Goal: Book appointment/travel/reservation

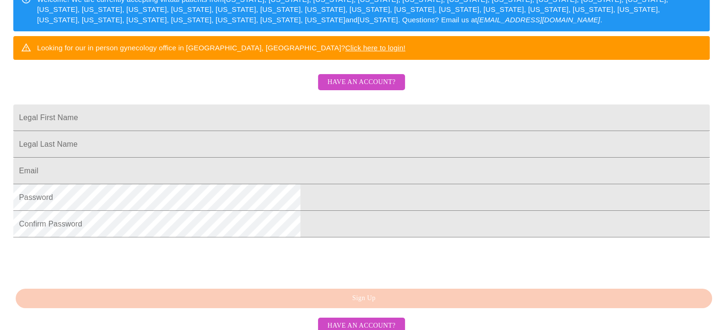
scroll to position [165, 0]
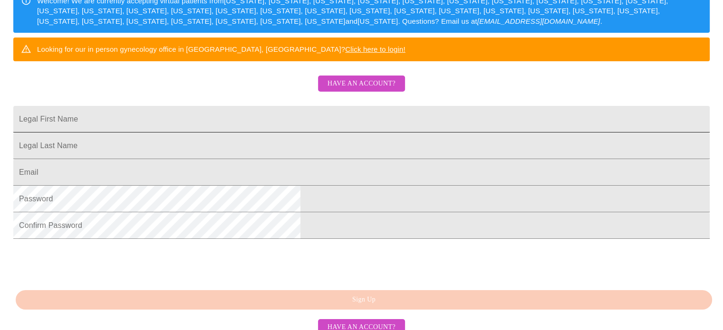
click at [346, 133] on input "Legal First Name" at bounding box center [361, 119] width 696 height 27
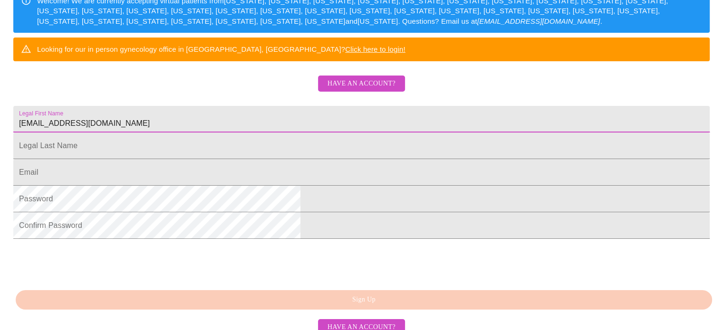
click at [314, 133] on input "[EMAIL_ADDRESS][DOMAIN_NAME]" at bounding box center [361, 119] width 696 height 27
type input "[PERSON_NAME]"
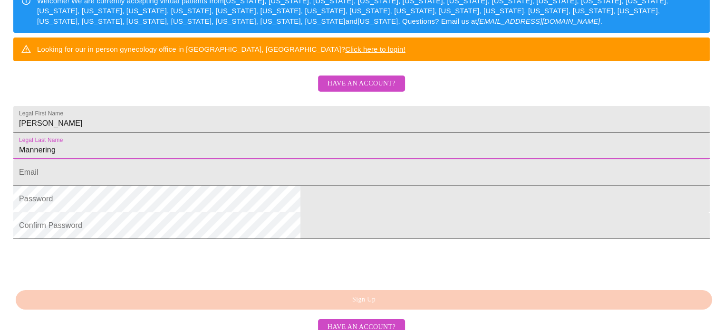
type input "Mannering"
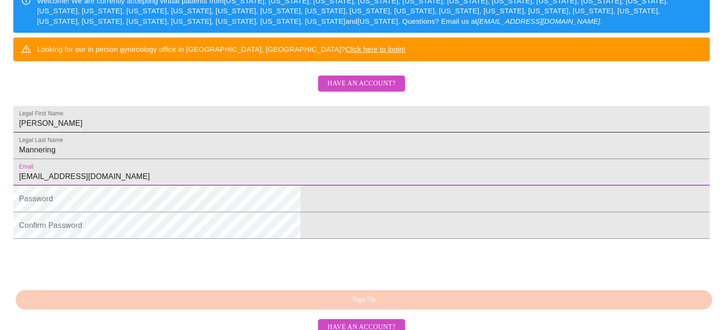
type input "[EMAIL_ADDRESS][DOMAIN_NAME]"
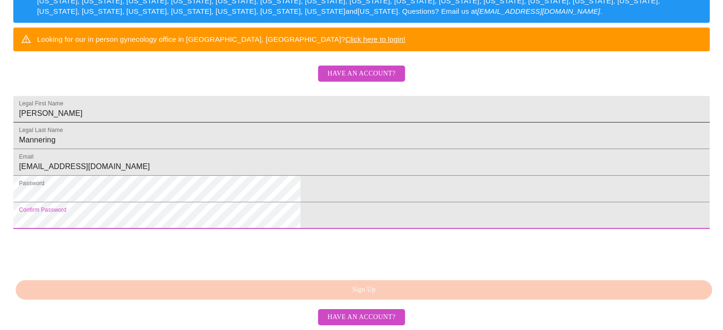
scroll to position [236, 0]
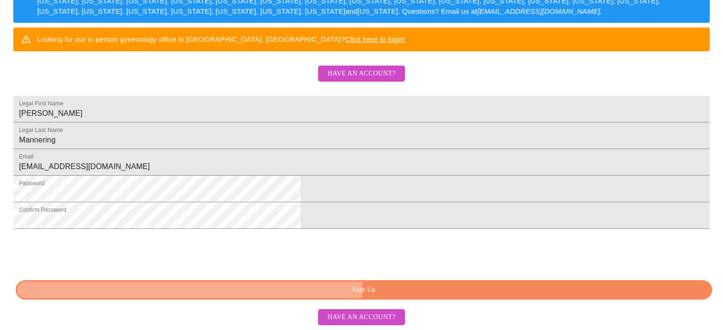
click at [394, 294] on button "Sign Up" at bounding box center [364, 289] width 696 height 19
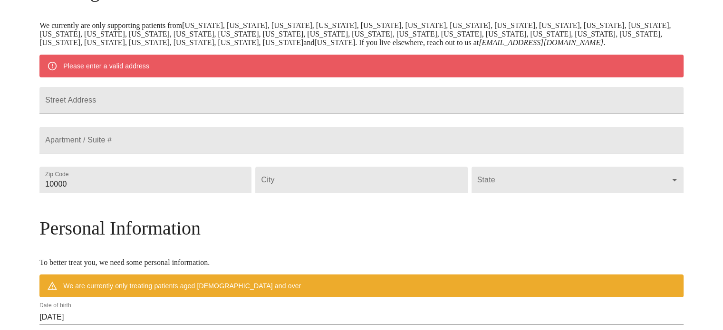
scroll to position [177, 0]
click at [300, 114] on input "Street Address" at bounding box center [361, 100] width 644 height 27
type input "[STREET_ADDRESS][PERSON_NAME]"
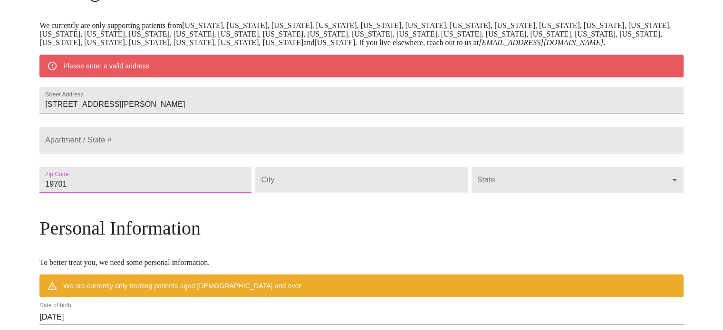
type input "19701"
click at [331, 193] on input "Street Address" at bounding box center [361, 180] width 212 height 27
type input "Bear"
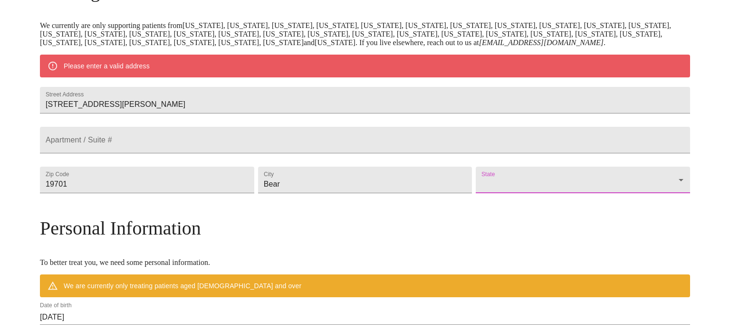
click at [539, 211] on body "MyMenopauseRx Welcome to MyMenopauseRx Since it's your first time here, you'll …" at bounding box center [365, 197] width 723 height 741
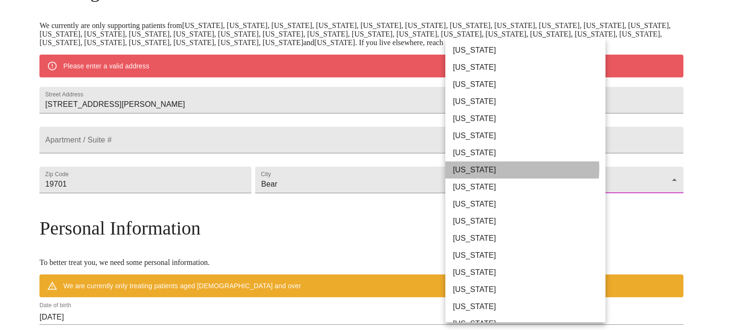
click at [504, 169] on li "[US_STATE]" at bounding box center [528, 170] width 167 height 17
type input "[US_STATE]"
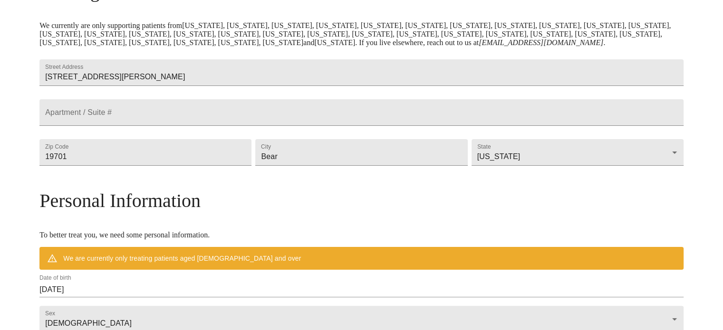
click at [620, 214] on div "MyMenopauseRx Welcome to MyMenopauseRx Since it's your first time here, you'll …" at bounding box center [361, 183] width 644 height 713
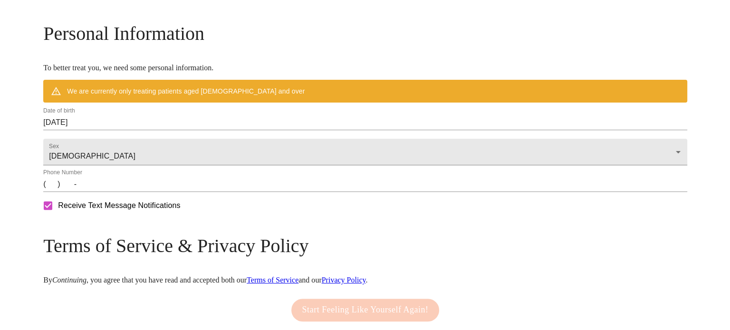
scroll to position [352, 0]
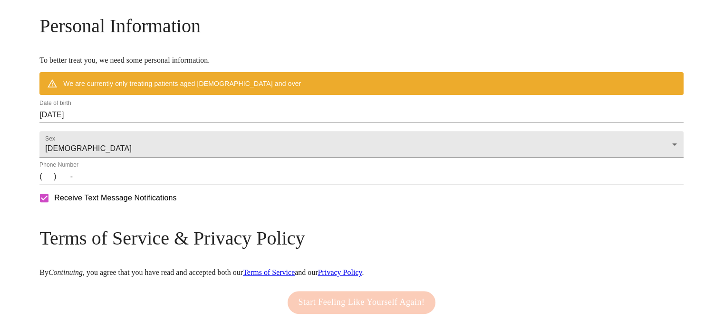
click at [153, 123] on input "[DATE]" at bounding box center [361, 114] width 644 height 15
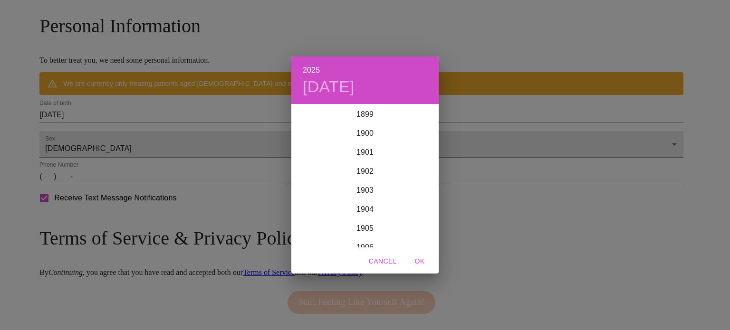
click at [153, 140] on div "2025 [DATE] 1900 1901 1902 1903 1904 1905 1906 1907 1908 1909 1910 1911 1912 19…" at bounding box center [365, 165] width 730 height 330
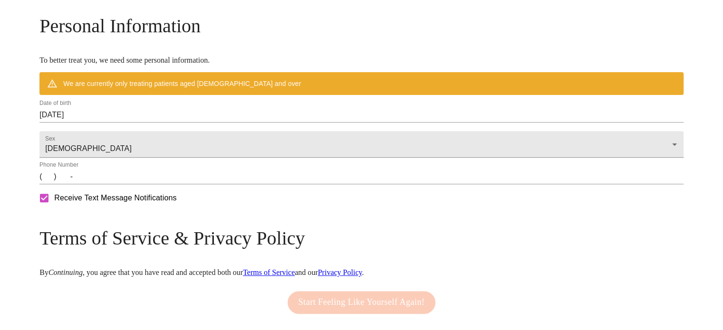
click at [118, 123] on input "[DATE]" at bounding box center [361, 114] width 644 height 15
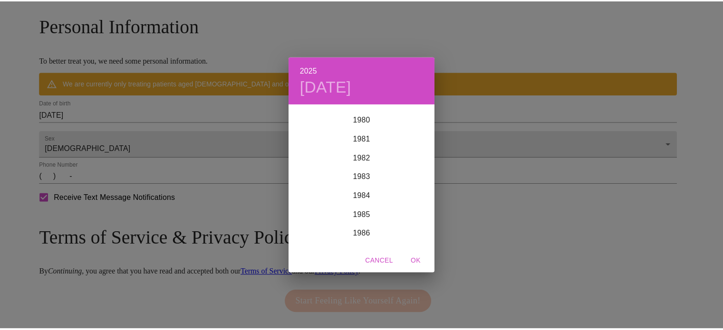
scroll to position [1534, 0]
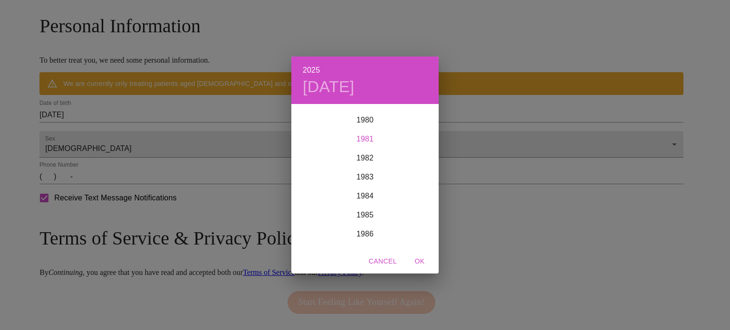
click at [364, 133] on div "1981" at bounding box center [364, 139] width 147 height 19
click at [413, 123] on div "Mar" at bounding box center [414, 123] width 49 height 36
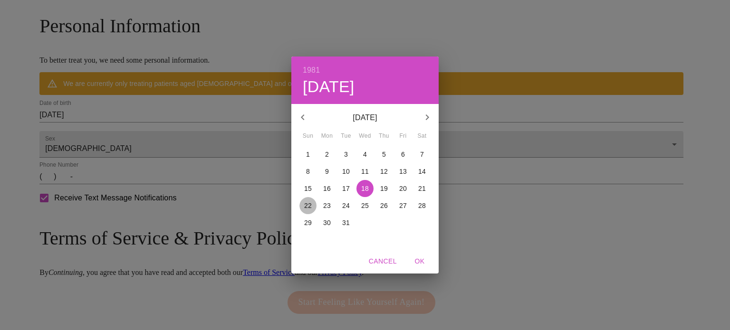
click at [306, 207] on p "22" at bounding box center [308, 206] width 8 height 10
click at [421, 257] on span "OK" at bounding box center [419, 262] width 23 height 12
type input "[DATE]"
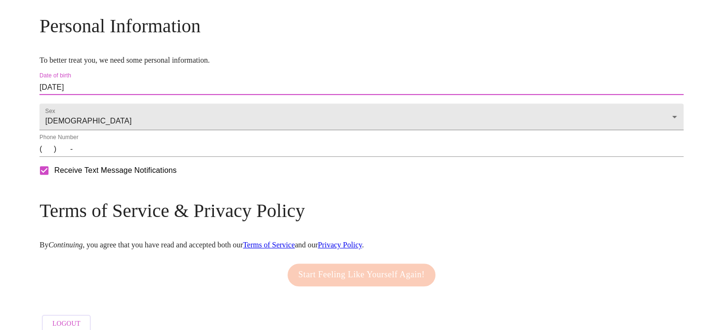
click at [120, 157] on input "(   )    -" at bounding box center [361, 149] width 644 height 15
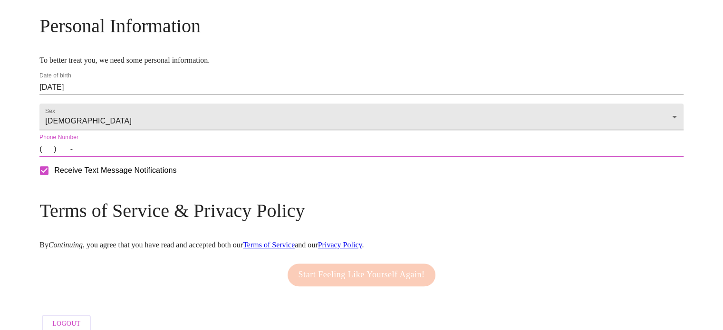
type input "[PHONE_NUMBER]"
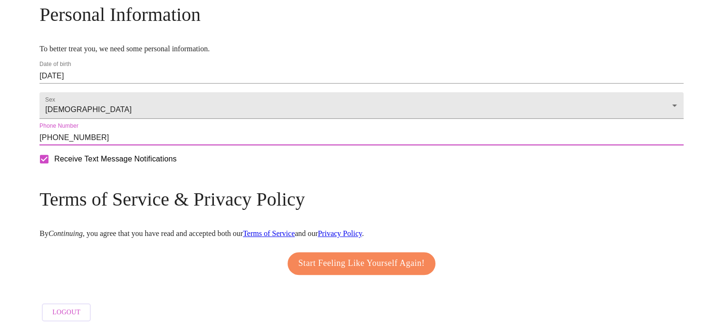
scroll to position [401, 0]
click at [344, 256] on span "Start Feeling Like Yourself Again!" at bounding box center [362, 263] width 126 height 15
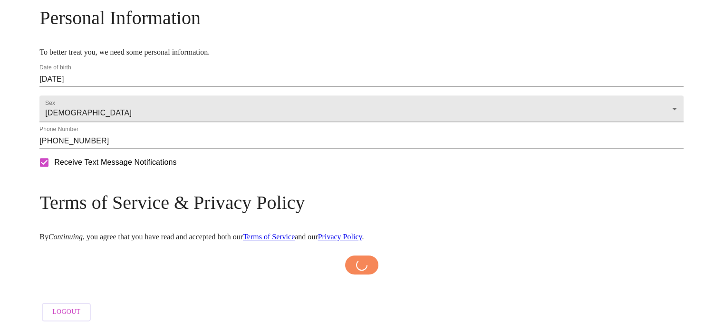
scroll to position [397, 0]
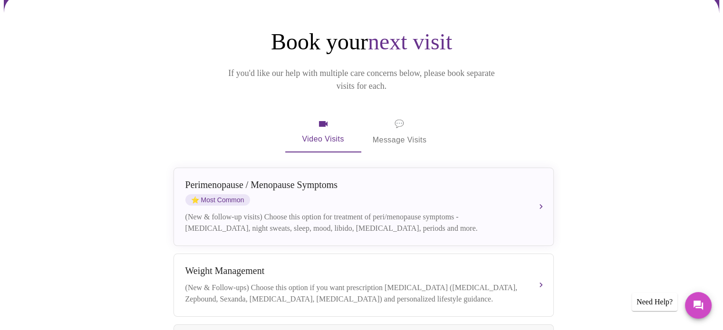
scroll to position [86, 0]
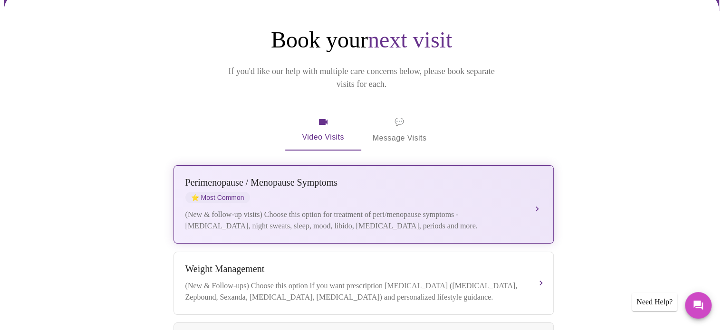
click at [401, 183] on div "[MEDICAL_DATA] / Menopause Symptoms ⭐ Most Common" at bounding box center [353, 190] width 337 height 26
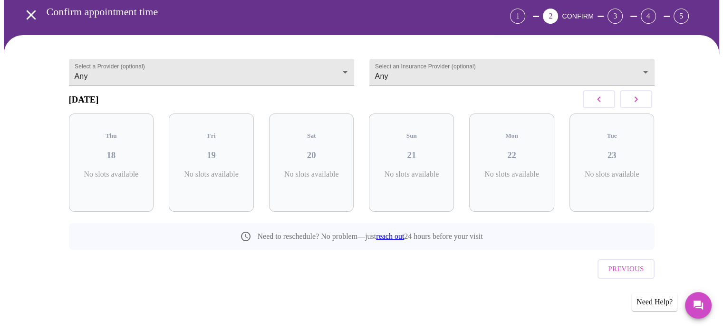
scroll to position [26, 0]
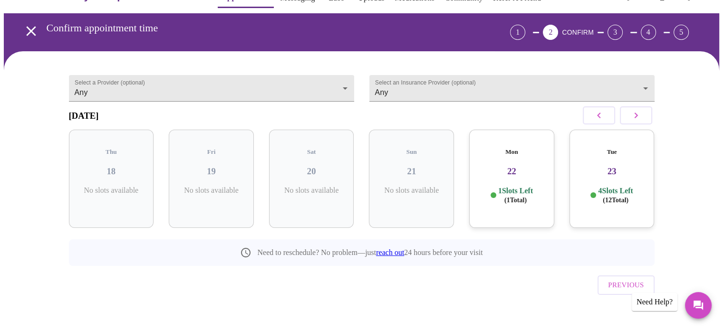
click at [635, 118] on icon "button" at bounding box center [635, 116] width 3 height 6
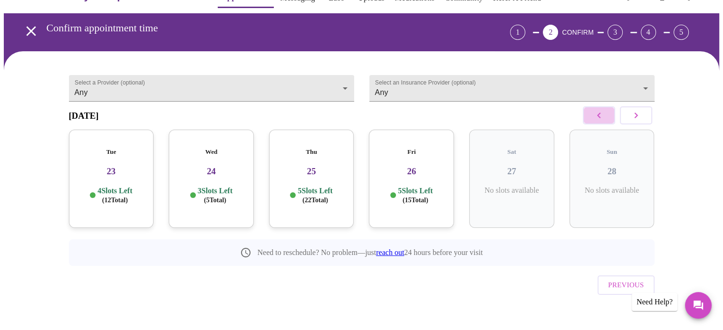
click at [598, 118] on icon "button" at bounding box center [598, 115] width 11 height 11
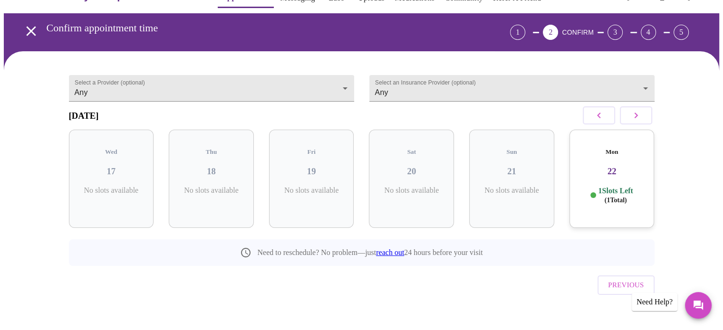
click at [617, 180] on div "Mon 22 1 Slots Left ( 1 Total)" at bounding box center [611, 179] width 85 height 98
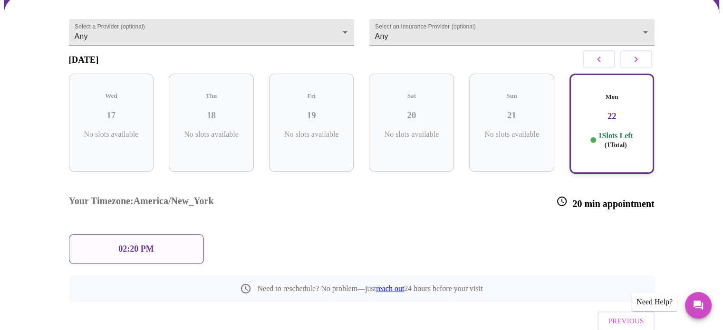
scroll to position [83, 0]
click at [148, 244] on p "02:20 PM" at bounding box center [135, 249] width 35 height 10
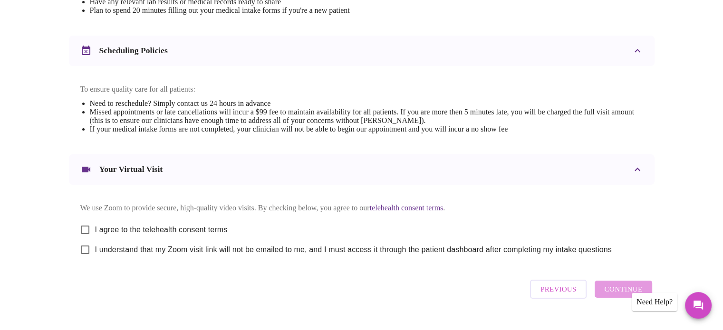
scroll to position [331, 0]
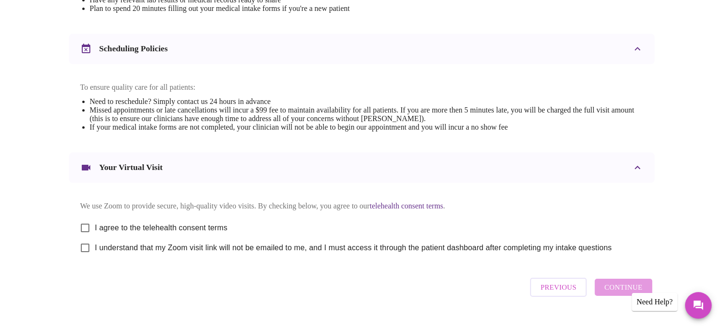
click at [136, 234] on span "I agree to the telehealth consent terms" at bounding box center [161, 227] width 133 height 11
click at [95, 237] on input "I agree to the telehealth consent terms" at bounding box center [85, 228] width 20 height 20
checkbox input "true"
click at [141, 254] on span "I understand that my Zoom visit link will not be emailed to me, and I must acce…" at bounding box center [353, 247] width 517 height 11
click at [95, 257] on input "I understand that my Zoom visit link will not be emailed to me, and I must acce…" at bounding box center [85, 248] width 20 height 20
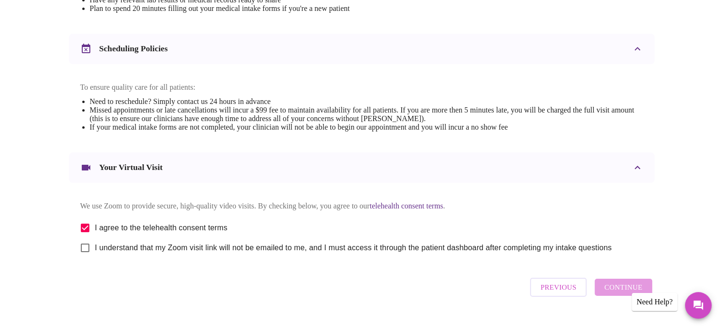
checkbox input "true"
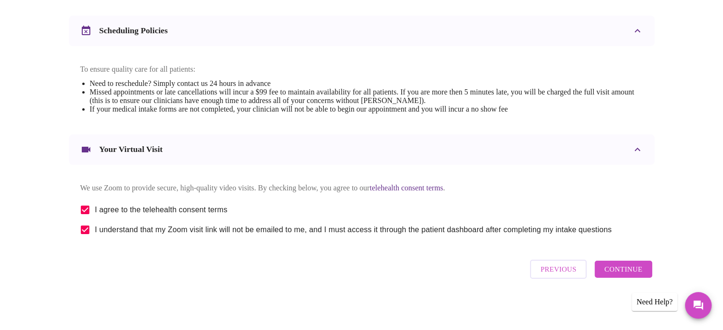
scroll to position [358, 0]
click at [605, 272] on button "Continue" at bounding box center [623, 269] width 57 height 17
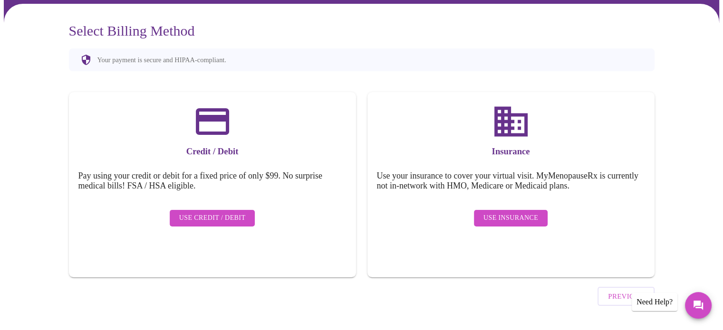
click at [498, 212] on span "Use Insurance" at bounding box center [510, 218] width 55 height 12
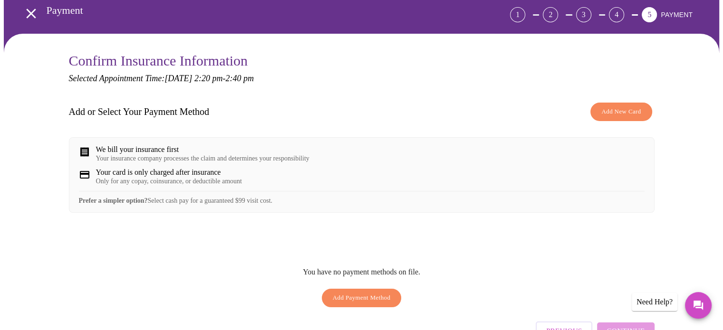
scroll to position [59, 0]
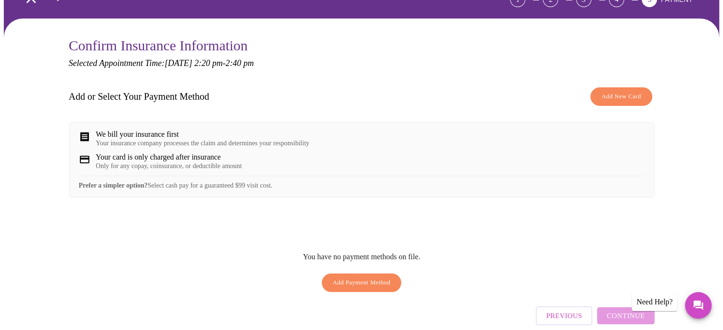
click at [249, 140] on div "Your insurance company processes the claim and determines your responsibility" at bounding box center [202, 144] width 213 height 8
click at [244, 190] on div "Prefer a simpler option? Select cash pay for a guaranteed $99 visit cost." at bounding box center [362, 183] width 566 height 14
click at [656, 302] on div "Need Help?" at bounding box center [655, 302] width 46 height 18
click at [697, 302] on icon "Messages" at bounding box center [699, 306] width 10 height 10
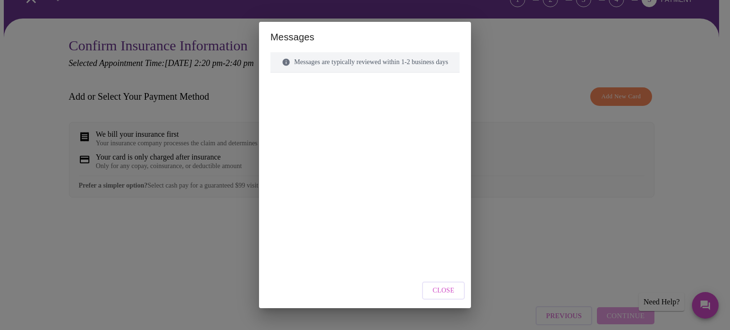
click at [289, 68] on div "Messages are typically reviewed within 1-2 business days" at bounding box center [364, 62] width 189 height 20
click at [446, 284] on button "Close" at bounding box center [443, 291] width 43 height 19
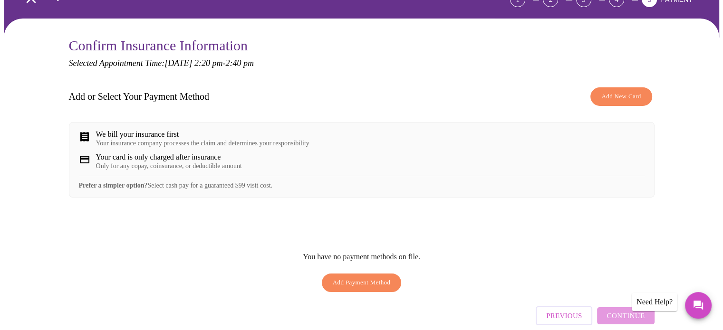
scroll to position [0, 0]
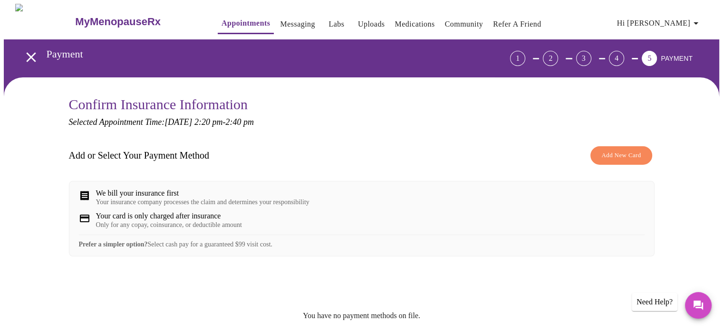
click at [107, 16] on h3 "MyMenopauseRx" at bounding box center [118, 22] width 86 height 12
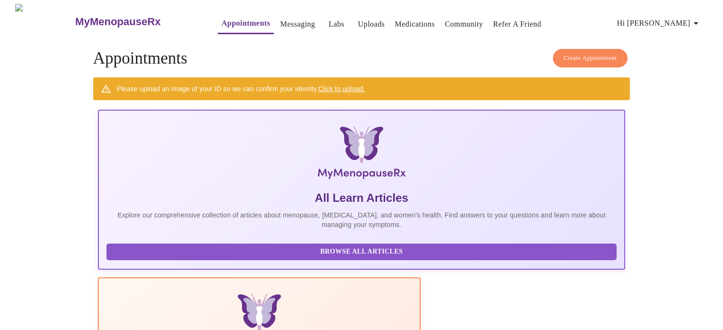
scroll to position [0, 50]
click at [280, 22] on link "Messaging" at bounding box center [297, 24] width 35 height 13
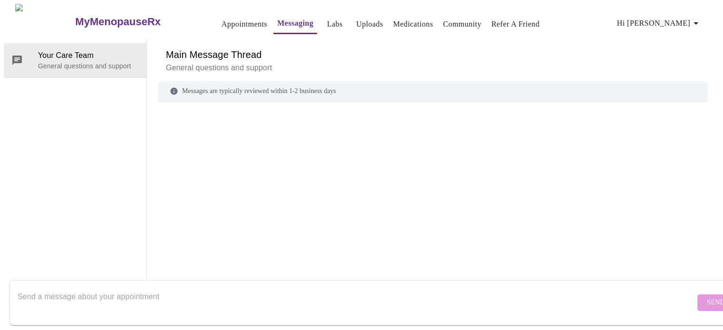
scroll to position [36, 0]
click at [224, 296] on textarea "Send a message about your appointment" at bounding box center [356, 303] width 677 height 30
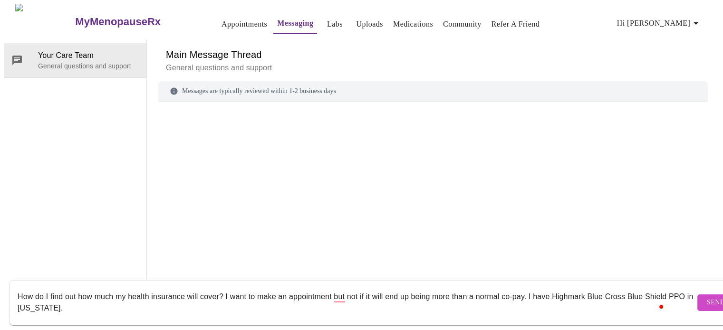
type textarea "How do I find out how much my health insurance will cover? I want to make an ap…"
click at [707, 297] on span "Send" at bounding box center [716, 303] width 18 height 12
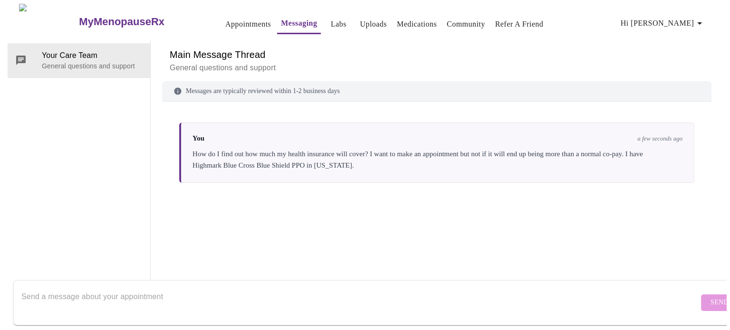
scroll to position [0, 0]
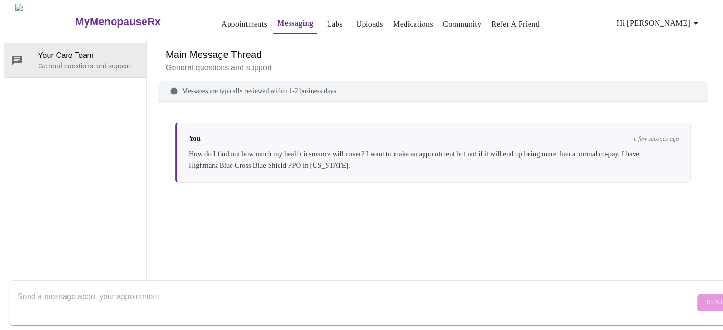
click at [416, 18] on link "Medications" at bounding box center [413, 24] width 40 height 13
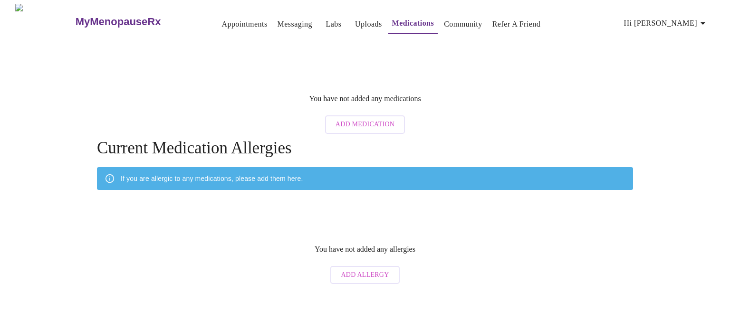
click at [371, 119] on span "Add Medication" at bounding box center [365, 125] width 59 height 12
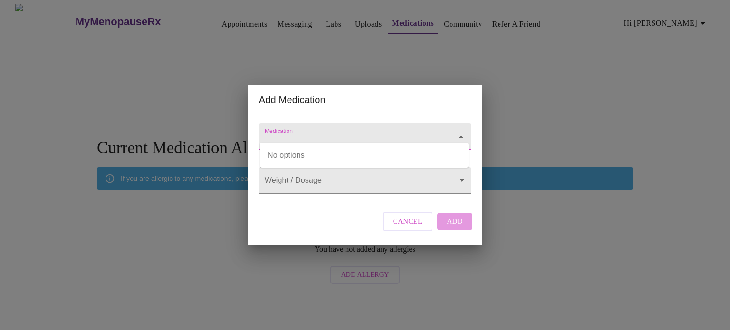
click at [313, 133] on input "Medication" at bounding box center [351, 142] width 177 height 18
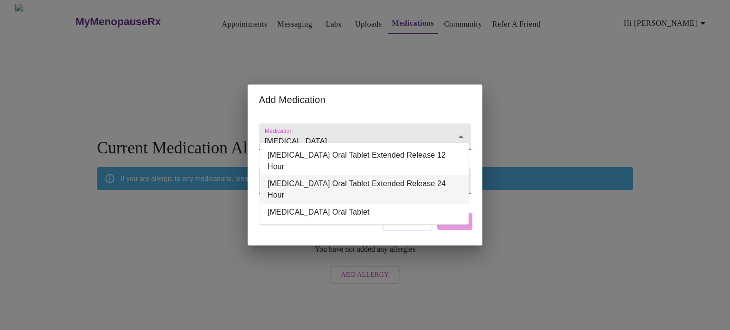
click at [316, 175] on li "[MEDICAL_DATA] Oral Tablet Extended Release 24 Hour" at bounding box center [364, 189] width 209 height 29
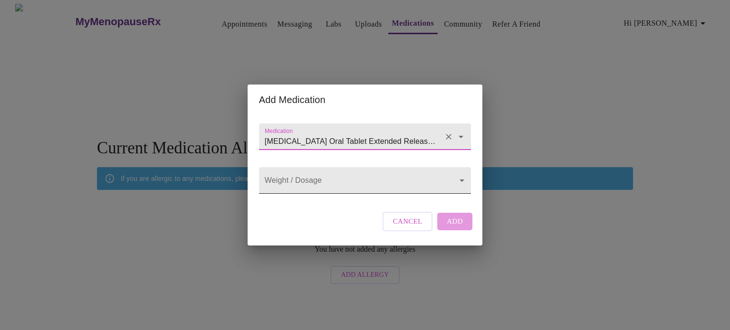
type input "[MEDICAL_DATA] Oral Tablet Extended Release 24 Hour"
click at [316, 182] on body "MyMenopauseRx Appointments Messaging Labs Uploads Medications Community Refer a…" at bounding box center [365, 146] width 723 height 285
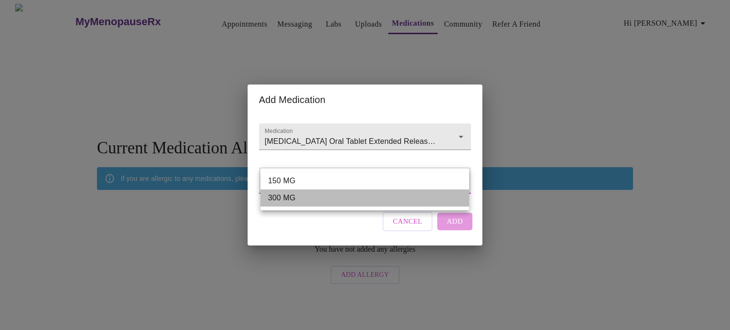
click at [305, 198] on li "300 MG" at bounding box center [364, 198] width 209 height 17
type input "300 MG"
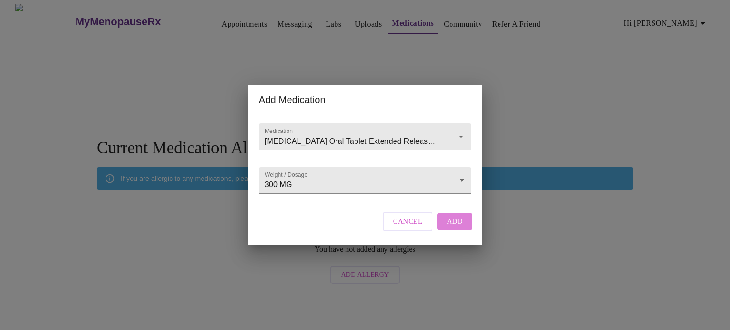
click at [451, 228] on span "Add" at bounding box center [455, 221] width 16 height 12
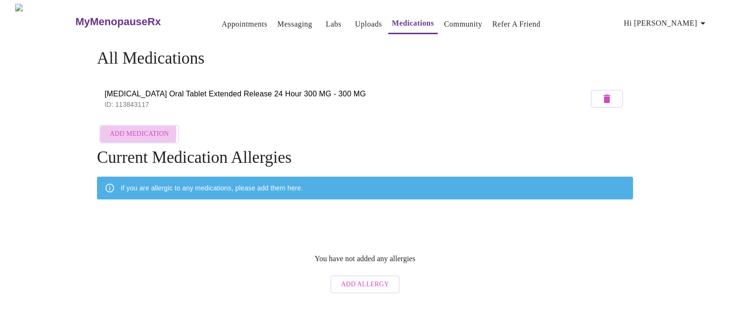
click at [115, 130] on span "Add Medication" at bounding box center [139, 134] width 59 height 12
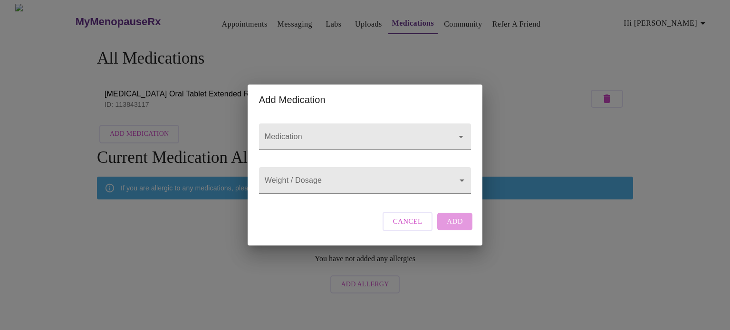
click at [328, 133] on input "Medication" at bounding box center [351, 142] width 177 height 18
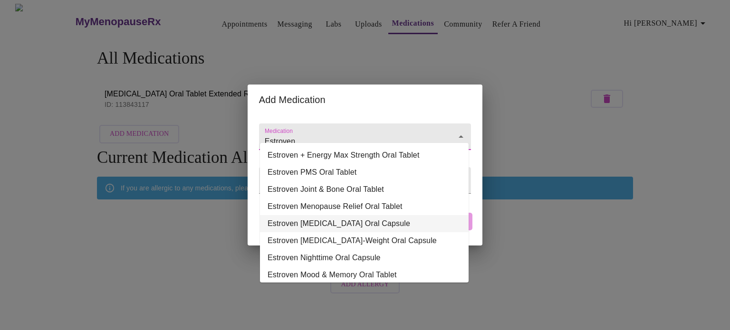
click at [339, 221] on li "Estroven [MEDICAL_DATA] Oral Capsule" at bounding box center [364, 223] width 209 height 17
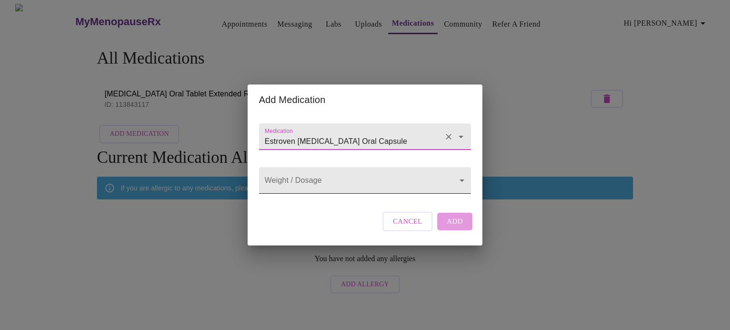
type input "Estroven [MEDICAL_DATA] Oral Capsule"
click at [339, 181] on body "MyMenopauseRx Appointments Messaging Labs Uploads Medications Community Refer a…" at bounding box center [365, 151] width 723 height 295
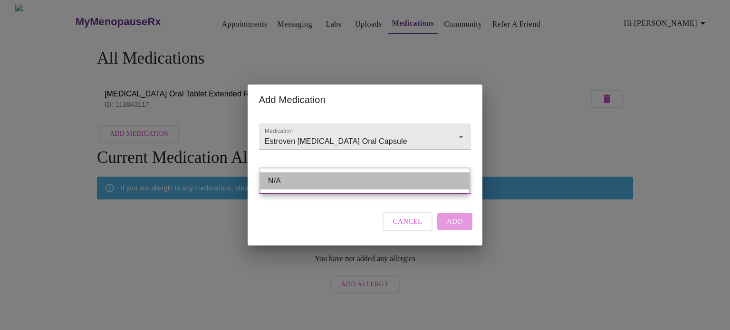
click at [330, 189] on li "N/A" at bounding box center [364, 181] width 209 height 17
type input "N/A"
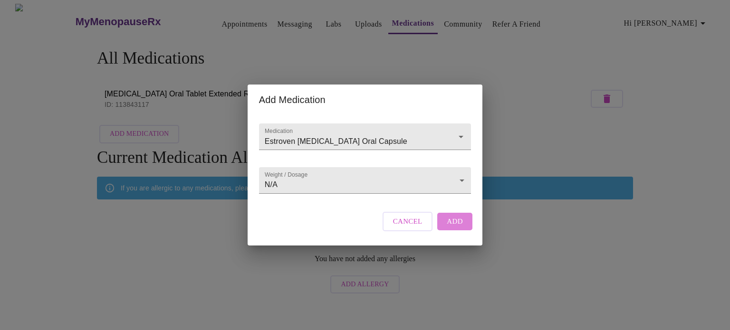
click at [456, 228] on span "Add" at bounding box center [455, 221] width 16 height 12
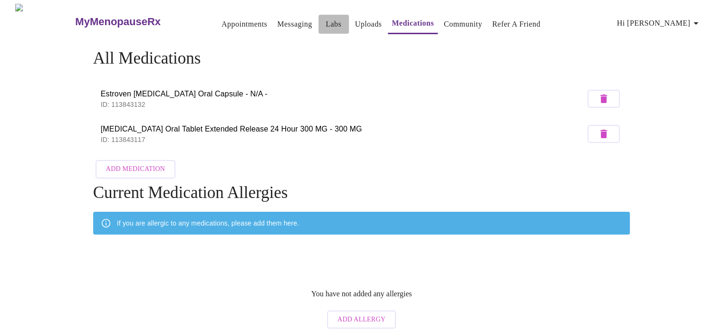
click at [326, 20] on link "Labs" at bounding box center [334, 24] width 16 height 13
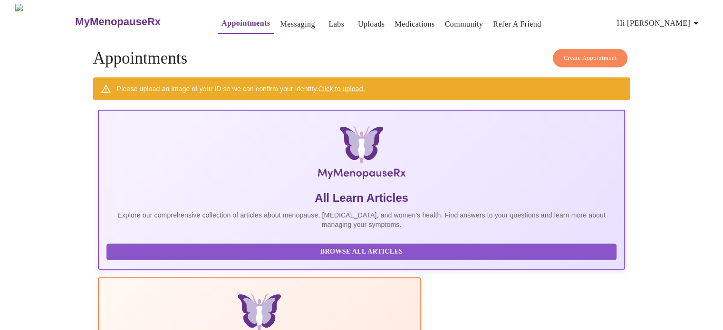
click at [354, 85] on link "Click to upload." at bounding box center [341, 89] width 47 height 8
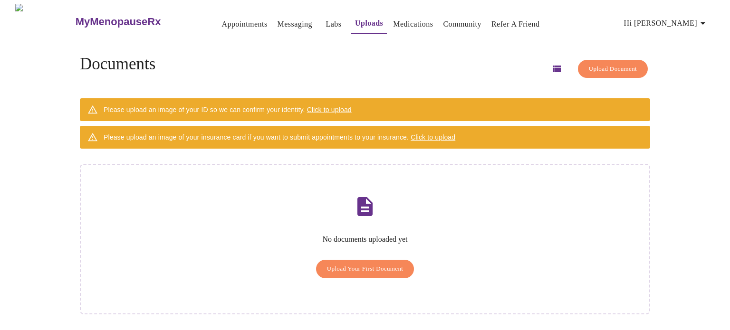
click at [345, 106] on span "Click to upload" at bounding box center [329, 110] width 45 height 8
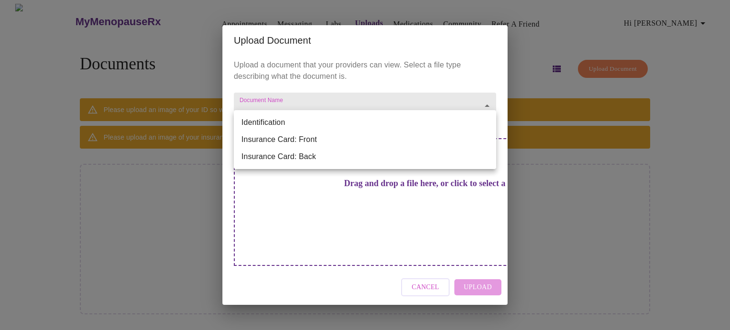
click at [382, 121] on body "MyMenopauseRx Appointments Messaging Labs Uploads Medications Community Refer a…" at bounding box center [365, 169] width 723 height 330
click at [364, 123] on li "Identification" at bounding box center [365, 122] width 262 height 17
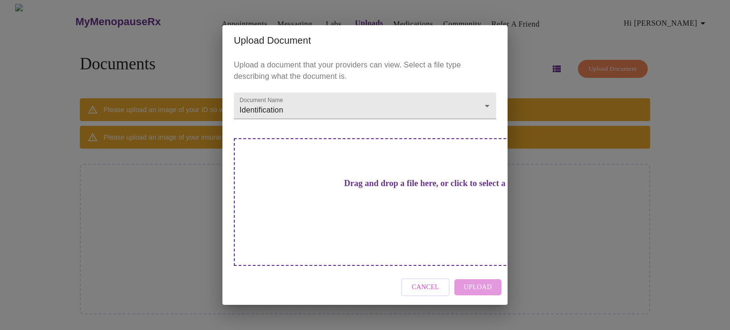
click at [371, 189] on h3 "Drag and drop a file here, or click to select a file" at bounding box center [431, 184] width 262 height 10
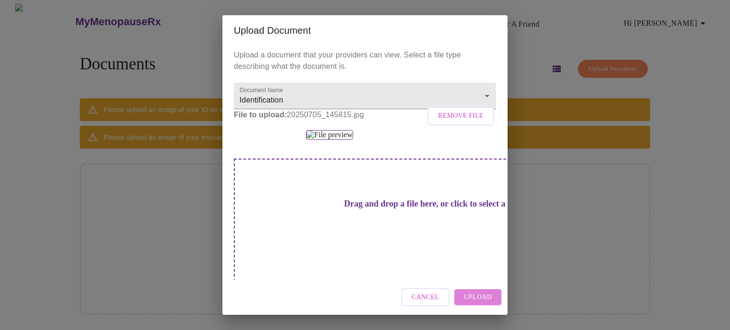
click at [486, 302] on span "Upload" at bounding box center [478, 298] width 28 height 12
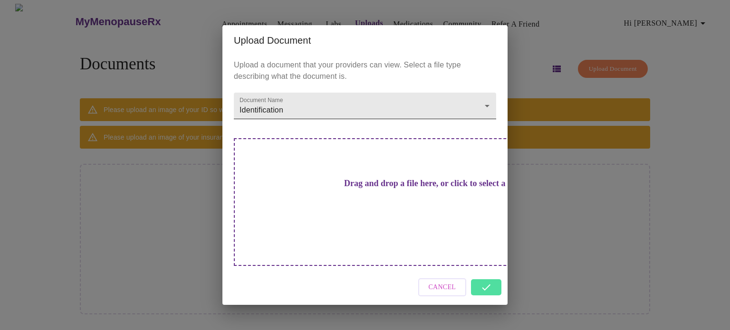
click at [472, 128] on body "MyMenopauseRx Appointments Messaging Labs Uploads Medications Community Refer a…" at bounding box center [365, 169] width 723 height 330
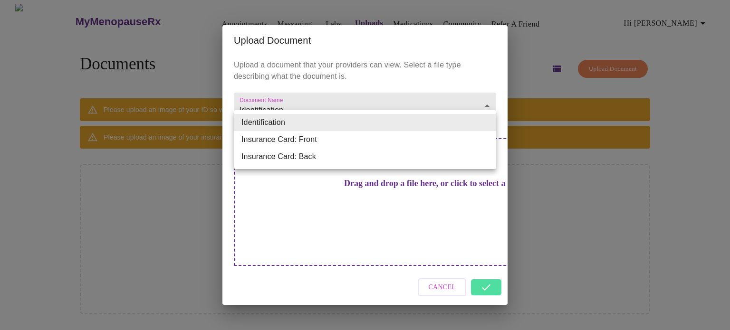
click at [447, 148] on li "Insurance Card: Front" at bounding box center [365, 139] width 262 height 17
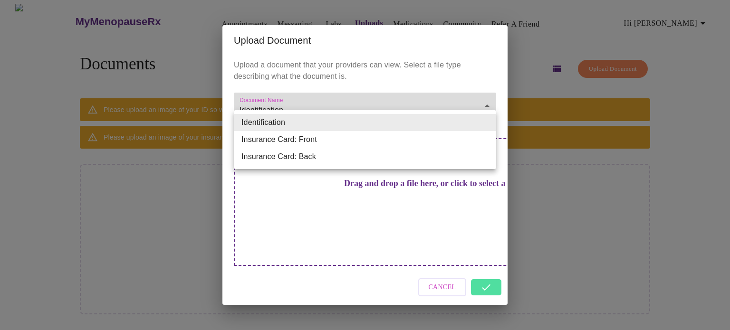
type input "Insurance Card: Front"
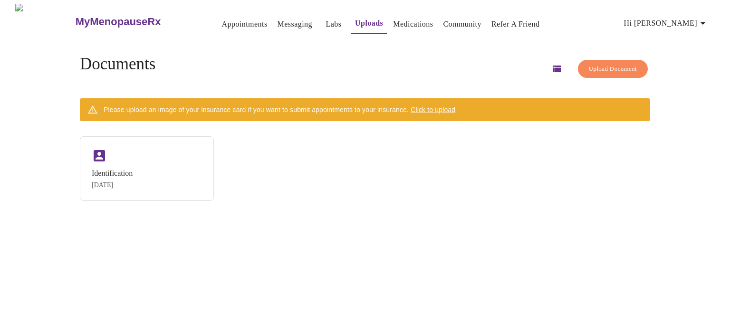
click at [439, 106] on span "Click to upload" at bounding box center [433, 110] width 45 height 8
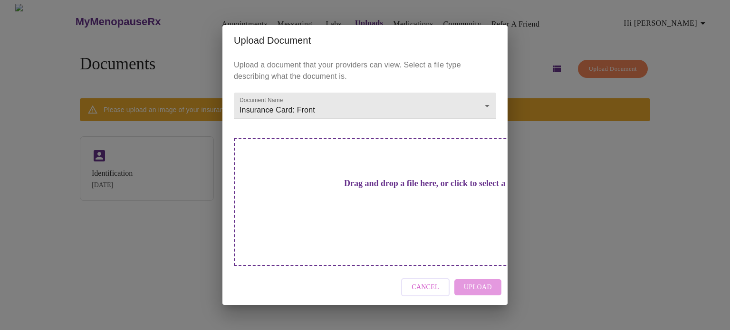
click at [384, 116] on body "MyMenopauseRx Appointments Messaging Labs Uploads Medications Community Refer a…" at bounding box center [365, 169] width 723 height 330
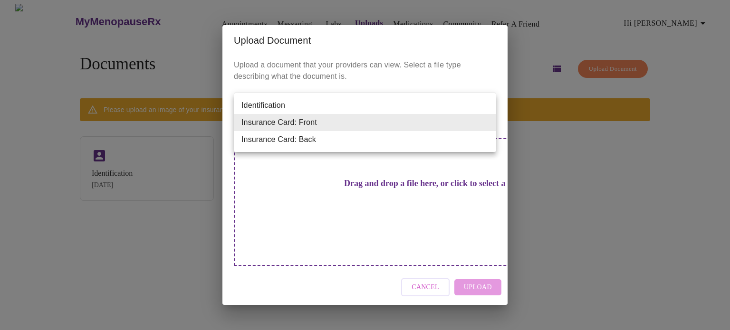
click at [384, 116] on li "Insurance Card: Front" at bounding box center [365, 122] width 262 height 17
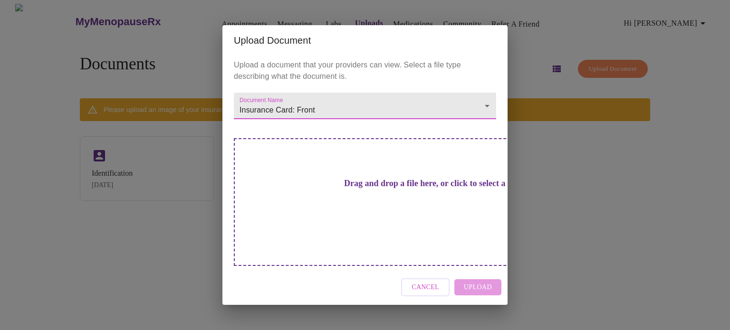
click at [362, 189] on h3 "Drag and drop a file here, or click to select a file" at bounding box center [431, 184] width 262 height 10
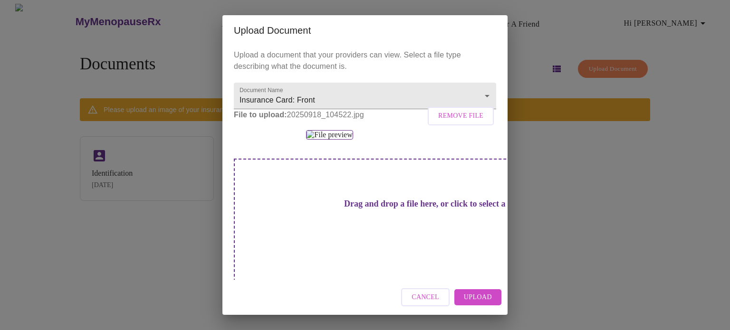
click at [487, 298] on span "Upload" at bounding box center [478, 298] width 28 height 12
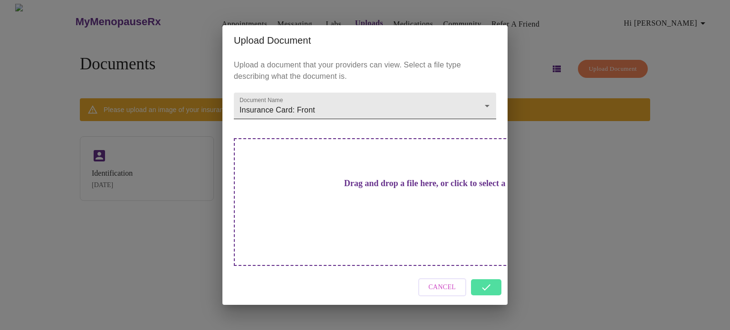
click at [425, 112] on body "MyMenopauseRx Appointments Messaging Labs Uploads Medications Community Refer a…" at bounding box center [365, 169] width 723 height 330
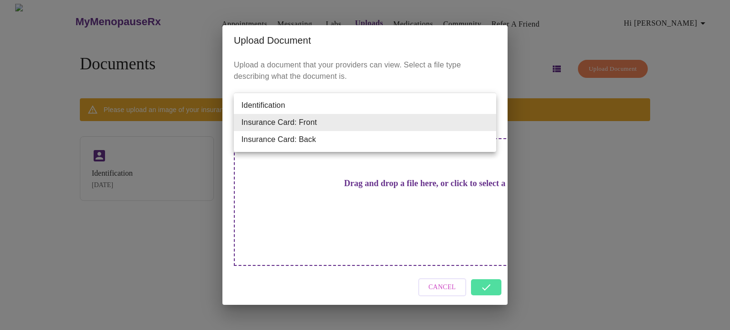
click at [402, 140] on li "Insurance Card: Back" at bounding box center [365, 139] width 262 height 17
type input "Insurance Card: Back"
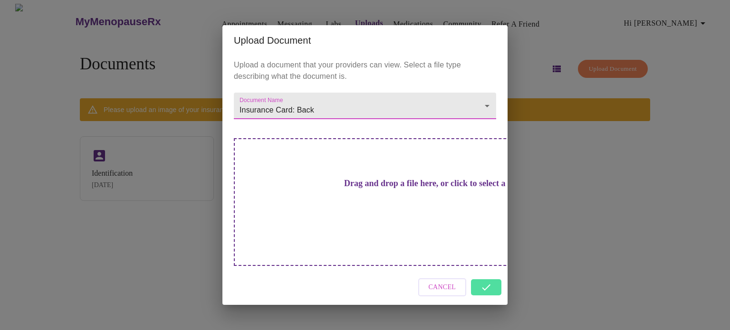
click at [373, 189] on h3 "Drag and drop a file here, or click to select a file" at bounding box center [431, 184] width 262 height 10
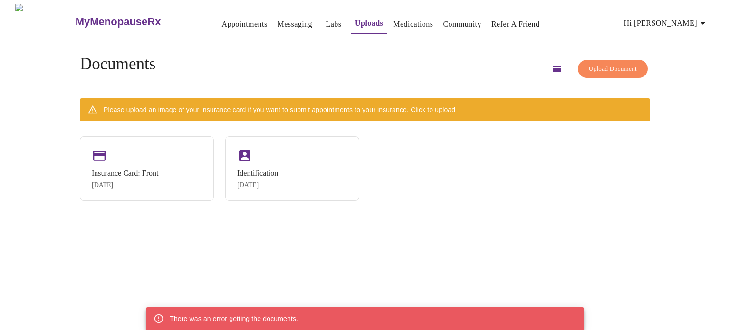
click at [455, 106] on span "Click to upload" at bounding box center [433, 110] width 45 height 8
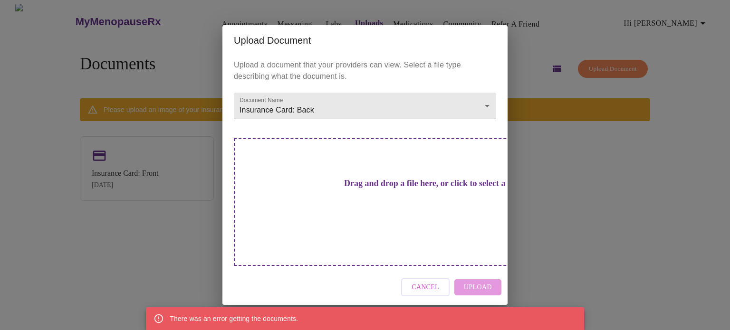
click at [390, 189] on h3 "Drag and drop a file here, or click to select a file" at bounding box center [431, 184] width 262 height 10
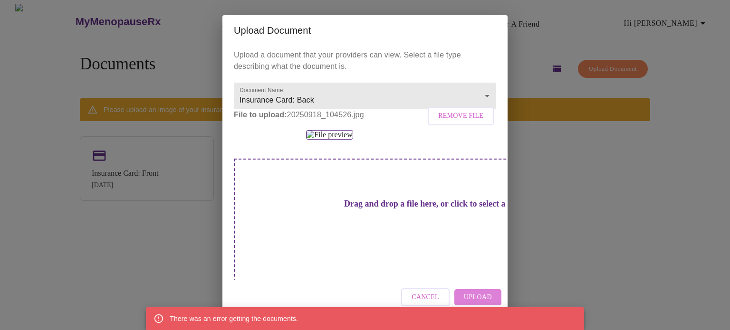
click at [479, 294] on span "Upload" at bounding box center [478, 298] width 28 height 12
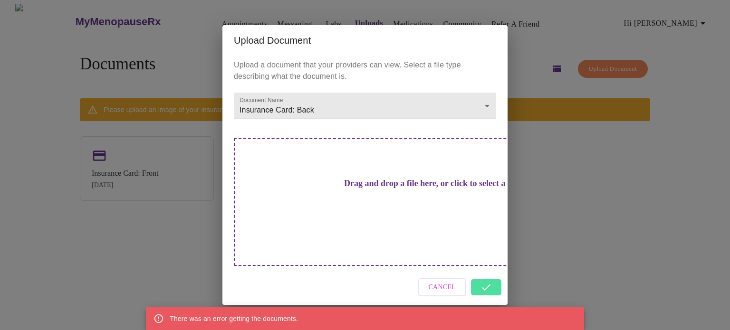
click at [617, 193] on div "Upload Document Upload a document that your providers can view. Select a file t…" at bounding box center [365, 165] width 730 height 330
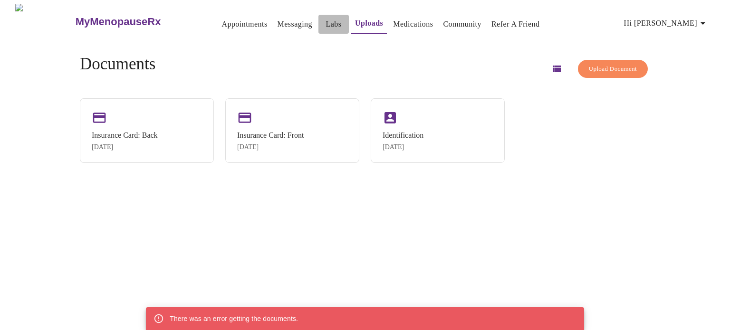
click at [326, 18] on link "Labs" at bounding box center [334, 24] width 16 height 13
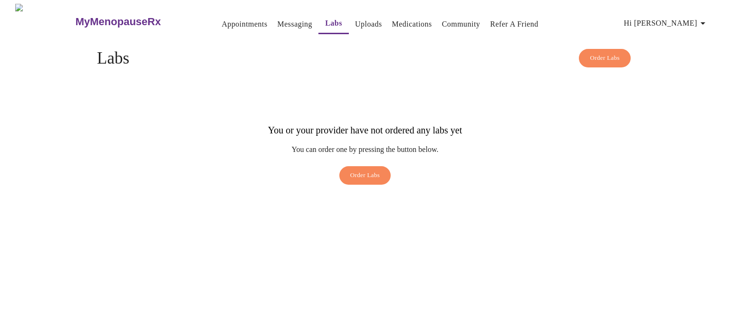
click at [356, 21] on link "Uploads" at bounding box center [368, 24] width 27 height 13
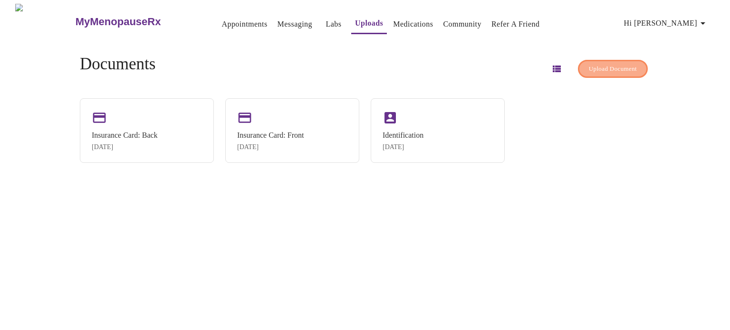
click at [599, 64] on span "Upload Document" at bounding box center [613, 69] width 48 height 11
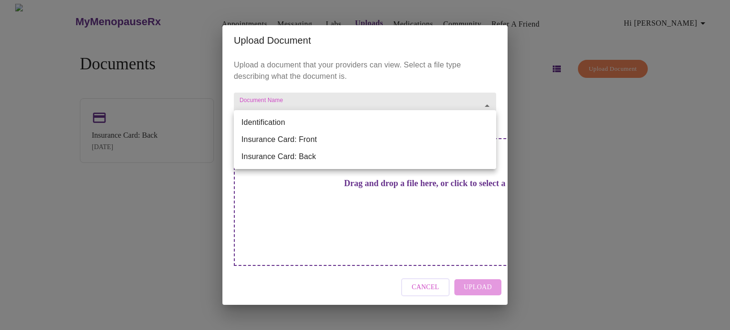
click at [356, 125] on body "MyMenopauseRx Appointments Messaging Labs Uploads Medications Community Refer a…" at bounding box center [365, 169] width 723 height 330
click at [421, 273] on div at bounding box center [365, 165] width 730 height 330
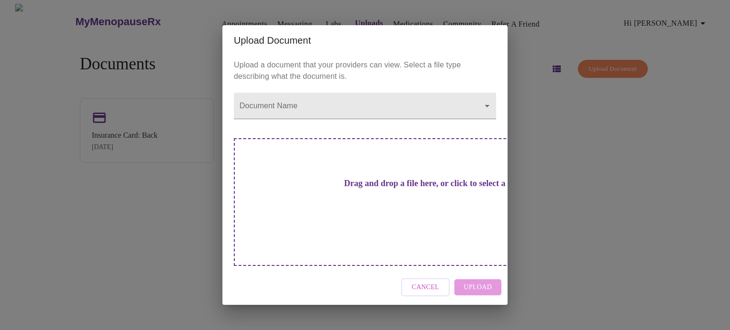
click at [249, 33] on div "Upload Document Upload a document that your providers can view. Select a file t…" at bounding box center [365, 165] width 730 height 330
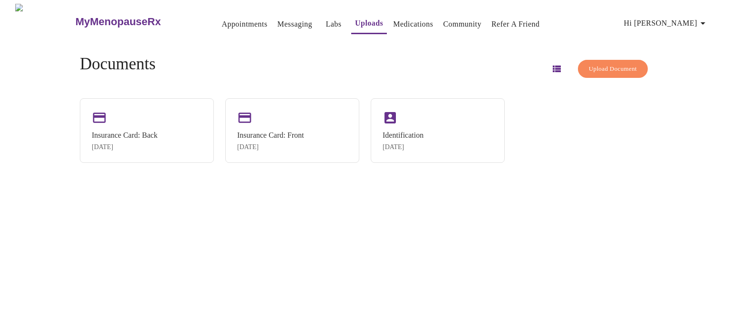
click at [236, 20] on link "Appointments" at bounding box center [245, 24] width 46 height 13
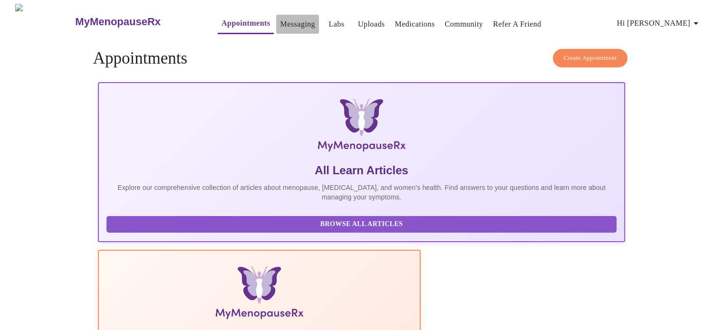
click at [280, 19] on link "Messaging" at bounding box center [297, 24] width 35 height 13
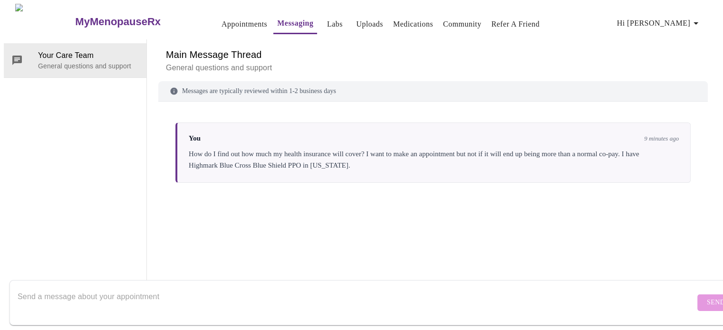
click at [222, 19] on link "Appointments" at bounding box center [245, 24] width 46 height 13
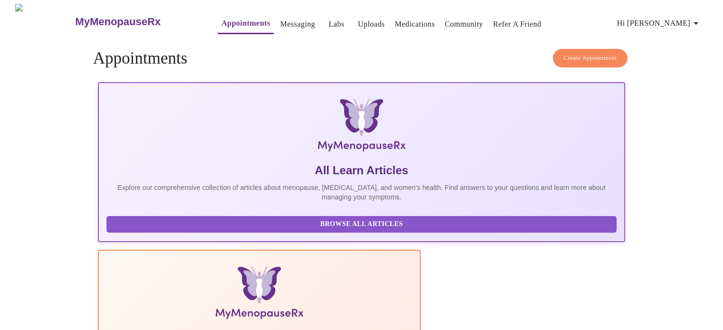
click at [583, 58] on span "Create Appointment" at bounding box center [590, 58] width 53 height 11
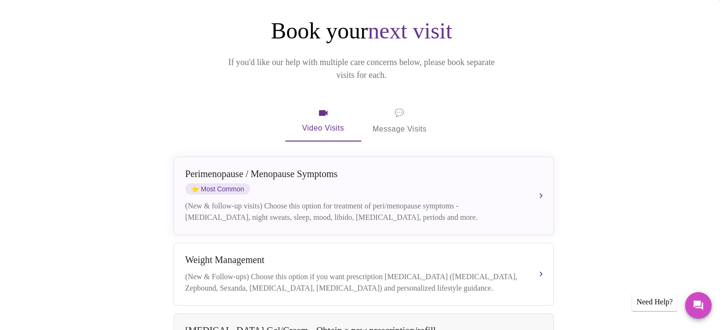
scroll to position [95, 0]
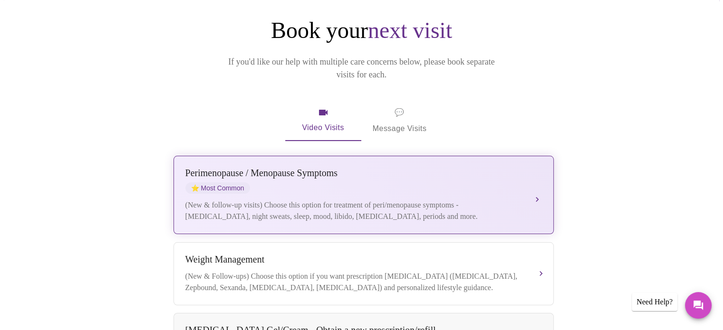
click at [374, 200] on div "(New & follow-up visits) Choose this option for treatment of peri/menopause sym…" at bounding box center [353, 211] width 337 height 23
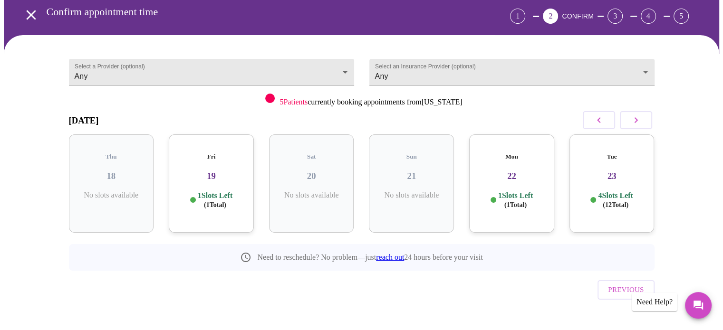
click at [207, 171] on h3 "19" at bounding box center [211, 176] width 70 height 10
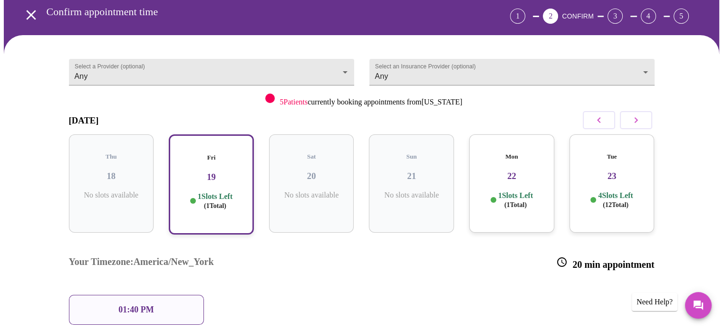
click at [508, 191] on p "1 Slots Left ( 1 Total)" at bounding box center [515, 200] width 35 height 19
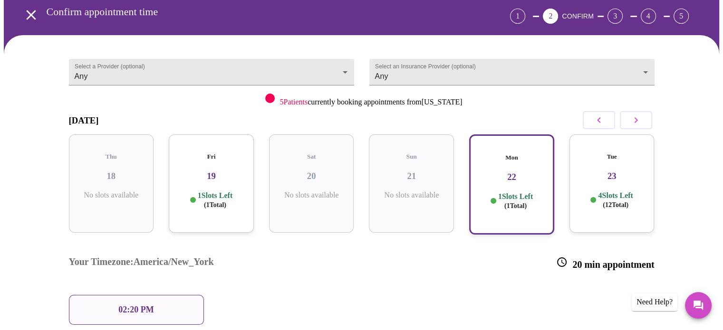
click at [178, 295] on div "02:20 PM" at bounding box center [136, 310] width 135 height 30
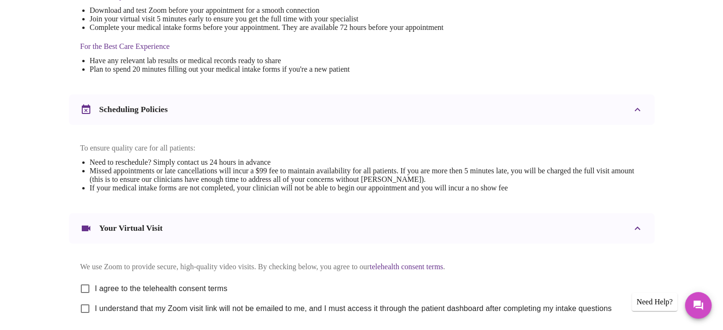
scroll to position [358, 0]
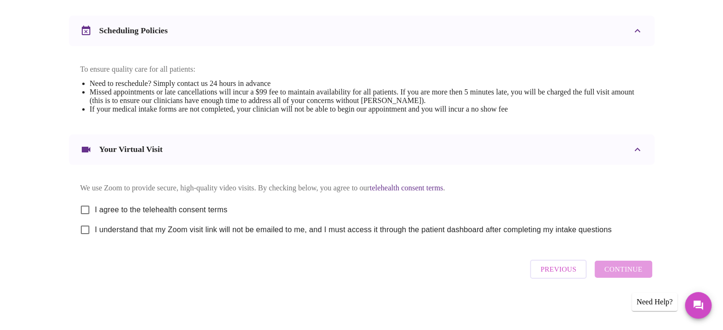
click at [193, 209] on span "I agree to the telehealth consent terms" at bounding box center [161, 209] width 133 height 11
click at [95, 209] on input "I agree to the telehealth consent terms" at bounding box center [85, 210] width 20 height 20
checkbox input "true"
click at [205, 230] on span "I understand that my Zoom visit link will not be emailed to me, and I must acce…" at bounding box center [353, 229] width 517 height 11
click at [95, 230] on input "I understand that my Zoom visit link will not be emailed to me, and I must acce…" at bounding box center [85, 230] width 20 height 20
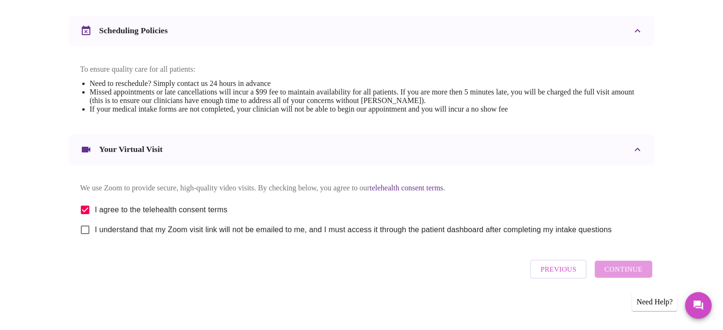
checkbox input "true"
click at [630, 272] on span "Continue" at bounding box center [623, 269] width 38 height 12
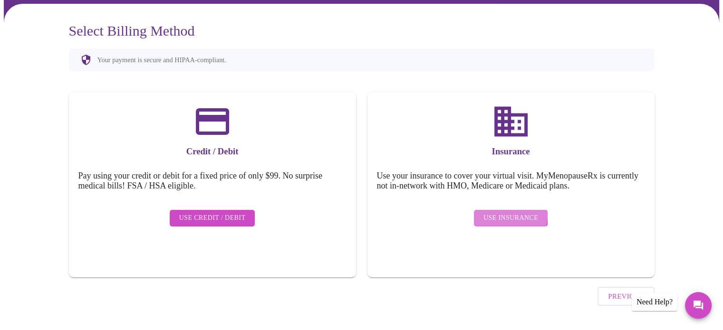
click at [510, 212] on span "Use Insurance" at bounding box center [510, 218] width 55 height 12
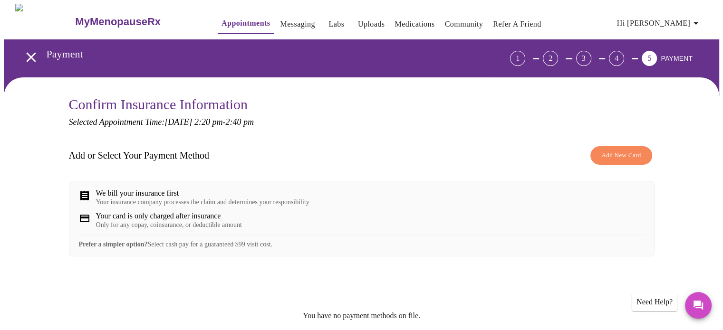
click at [615, 152] on span "Add New Card" at bounding box center [620, 155] width 39 height 11
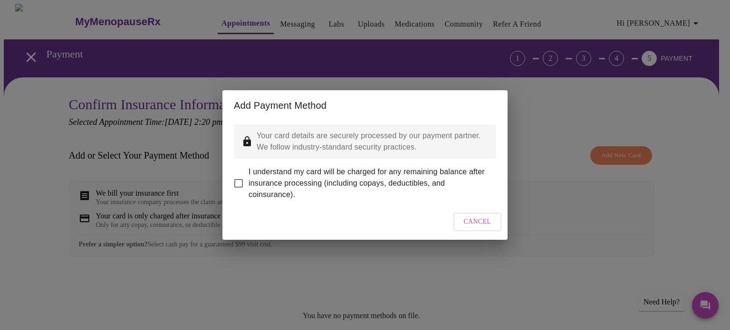
click at [302, 169] on span "I understand my card will be charged for any remaining balance after insurance …" at bounding box center [369, 183] width 240 height 34
click at [249, 173] on input "I understand my card will be charged for any remaining balance after insurance …" at bounding box center [239, 183] width 20 height 20
checkbox input "true"
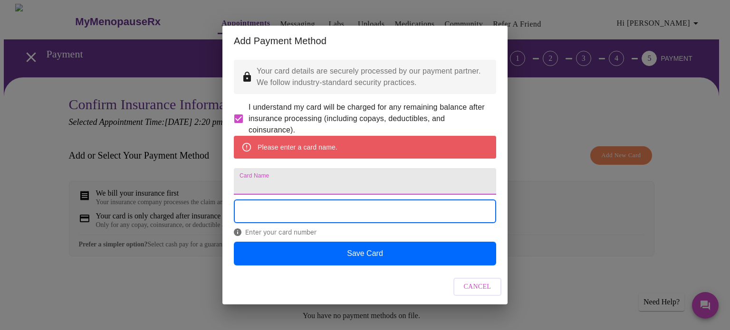
click at [337, 189] on input "Card Name" at bounding box center [365, 181] width 262 height 27
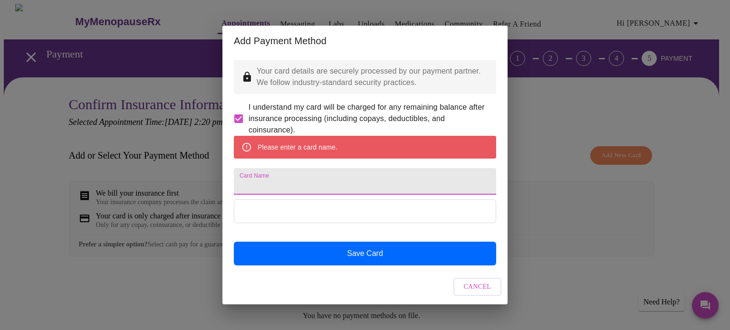
click at [314, 184] on input "Card Name" at bounding box center [365, 181] width 262 height 27
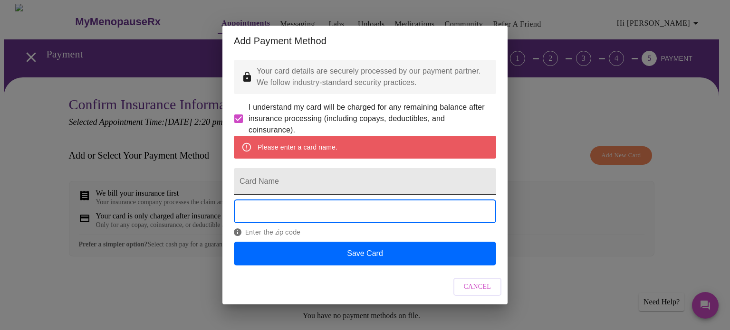
click at [303, 188] on input "Card Name" at bounding box center [365, 181] width 262 height 27
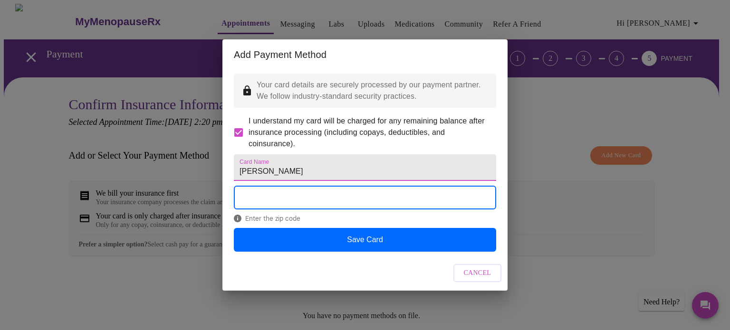
type input "Christy Mannering"
click at [387, 228] on div "Enter the zip code" at bounding box center [365, 207] width 262 height 42
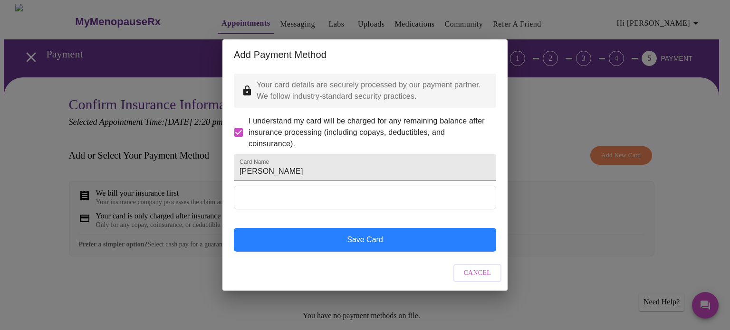
click at [380, 252] on button "Save Card" at bounding box center [365, 240] width 262 height 24
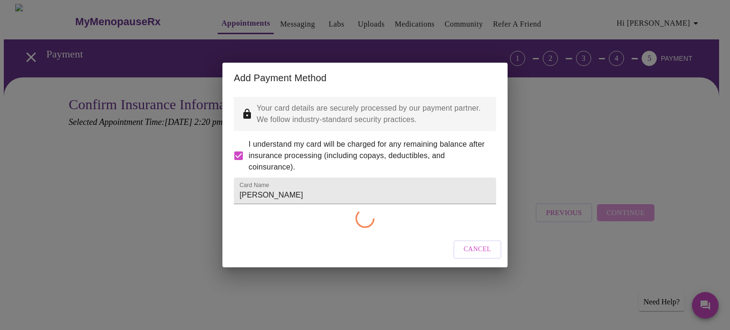
checkbox input "false"
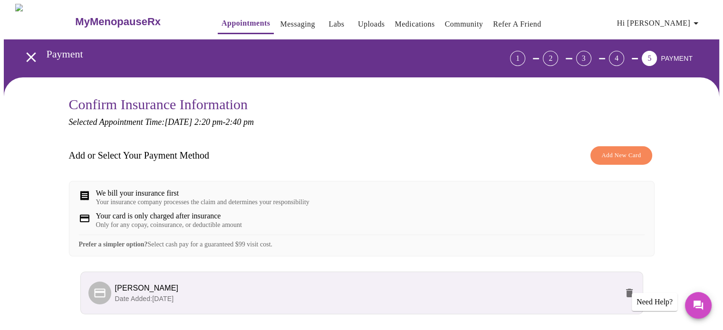
scroll to position [82, 0]
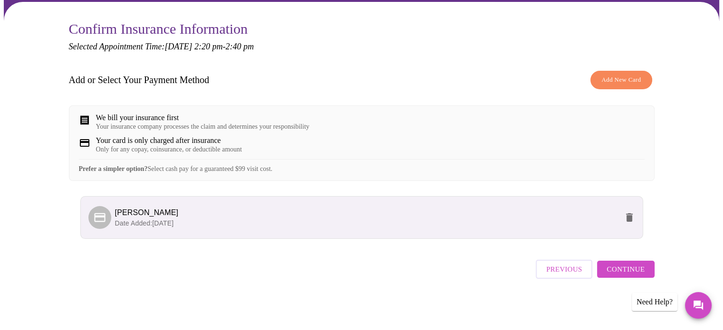
click at [639, 270] on span "Continue" at bounding box center [626, 269] width 38 height 12
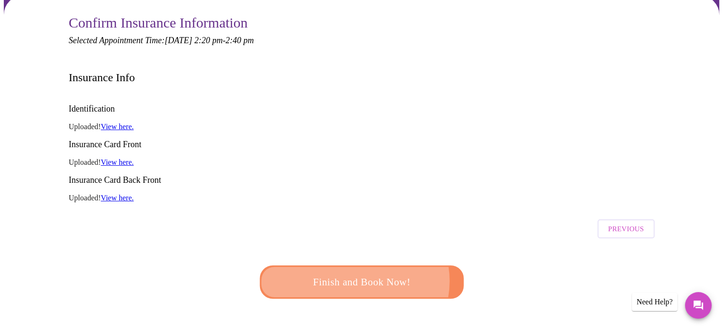
click at [351, 273] on span "Finish and Book Now!" at bounding box center [361, 282] width 183 height 18
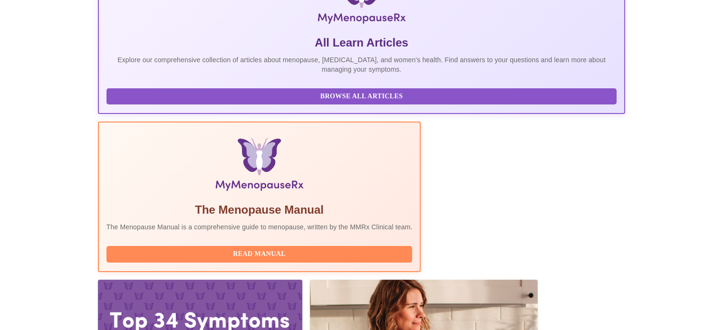
scroll to position [188, 0]
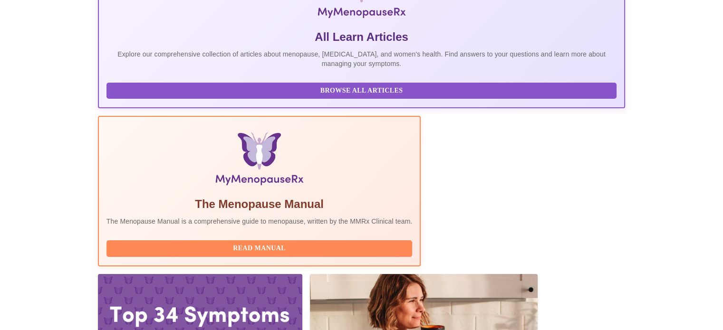
drag, startPoint x: 268, startPoint y: 203, endPoint x: 145, endPoint y: 179, distance: 125.1
copy div "Monday, September 22nd 2025 @ 2:20pm - 2:40pm EDT With Meghan Matz, WHNP-BC"
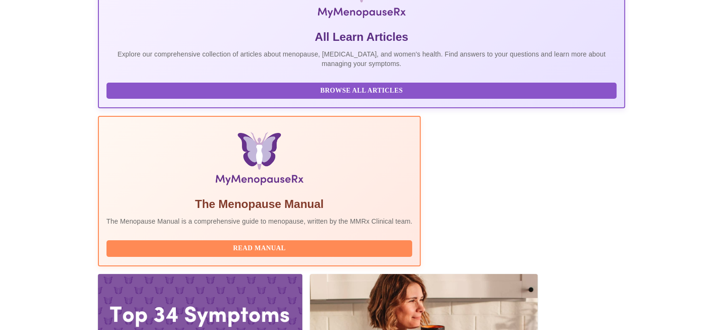
copy div "Monday, September 22nd 2025 @ 2:20pm - 2:40pm EDT With Meghan Matz, WHNP-BC"
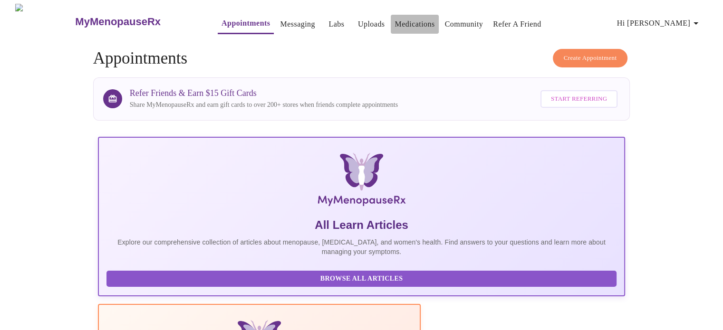
click at [395, 20] on link "Medications" at bounding box center [415, 24] width 40 height 13
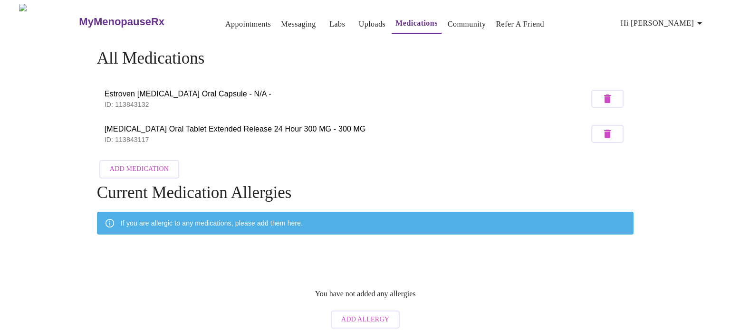
scroll to position [4, 0]
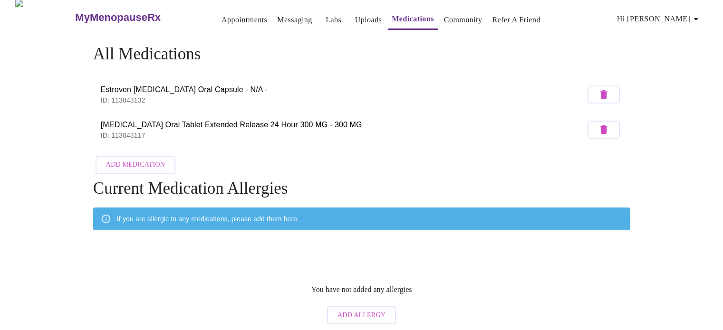
click at [353, 310] on span "Add Allergy" at bounding box center [361, 316] width 48 height 12
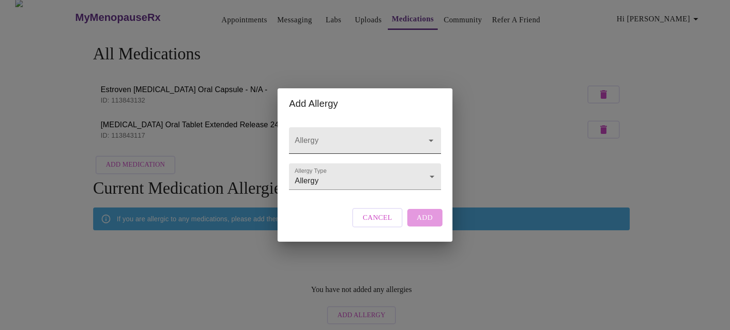
click at [343, 136] on input "Allergy" at bounding box center [351, 145] width 117 height 18
type input "Penac"
paste input "Penicillin"
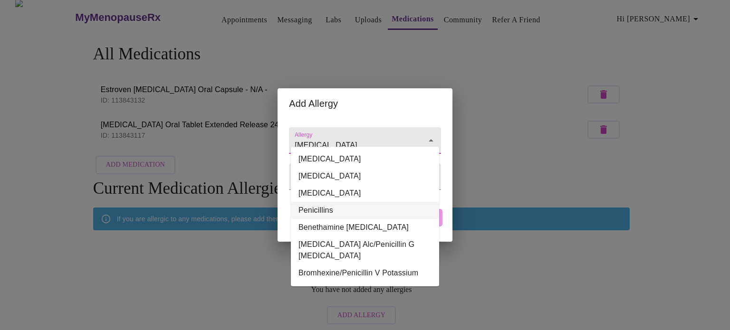
click at [341, 212] on li "Penicillins" at bounding box center [365, 210] width 148 height 17
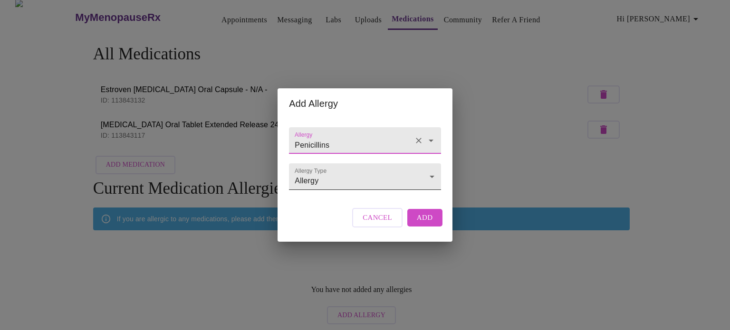
type input "Penicillins"
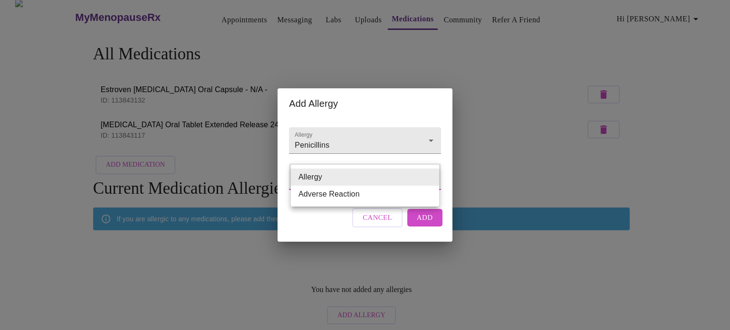
click at [341, 182] on body "MyMenopauseRx Appointments Messaging Labs Uploads Medications Community Refer a…" at bounding box center [365, 165] width 723 height 330
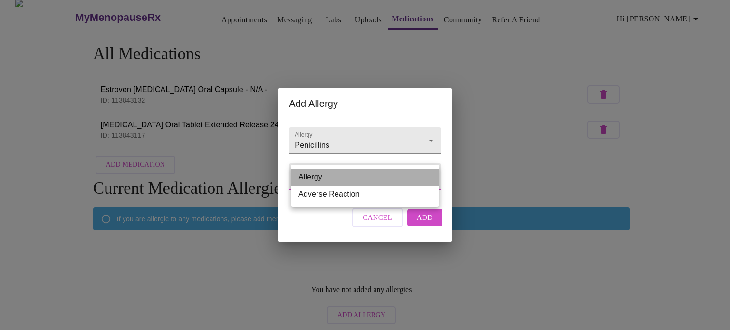
click at [341, 182] on li "Allergy" at bounding box center [365, 177] width 148 height 17
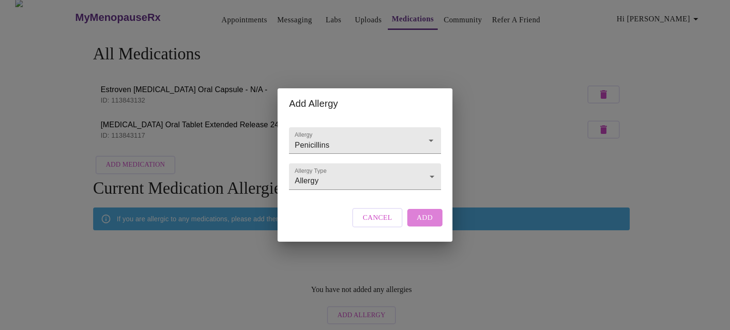
click at [422, 224] on span "Add" at bounding box center [425, 218] width 16 height 12
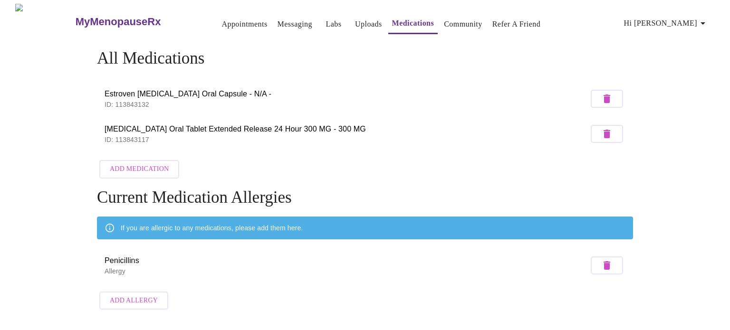
scroll to position [0, 0]
click at [130, 296] on span "Add Allergy" at bounding box center [134, 301] width 48 height 12
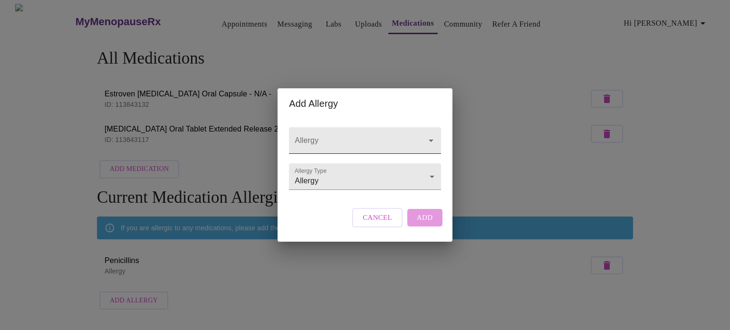
click at [338, 127] on div at bounding box center [365, 140] width 152 height 27
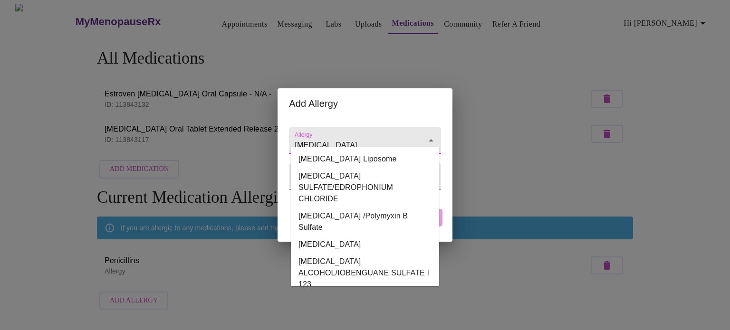
type input "sulfa"
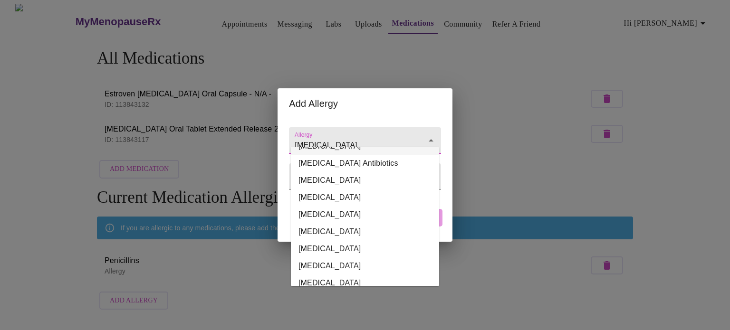
scroll to position [612, 0]
type input "Sulfa"
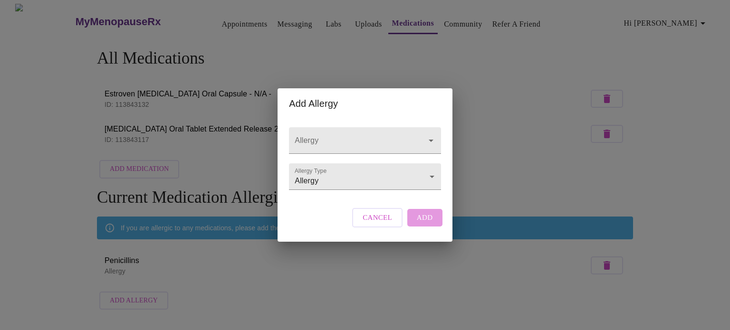
click at [294, 313] on div "Add Allergy Allergy Allergy Type Allergy Allergy Cancel Add" at bounding box center [365, 165] width 730 height 330
